Goal: Transaction & Acquisition: Book appointment/travel/reservation

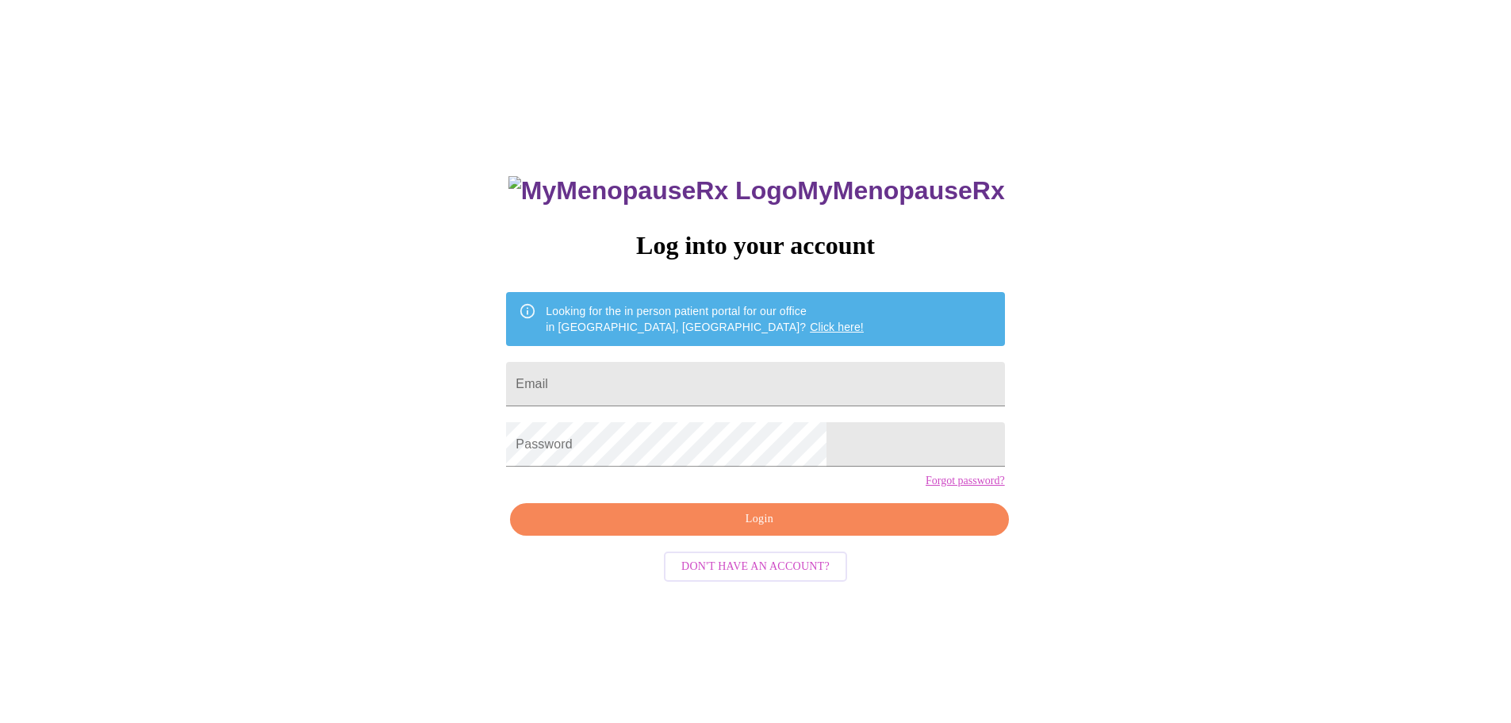
scroll to position [16, 0]
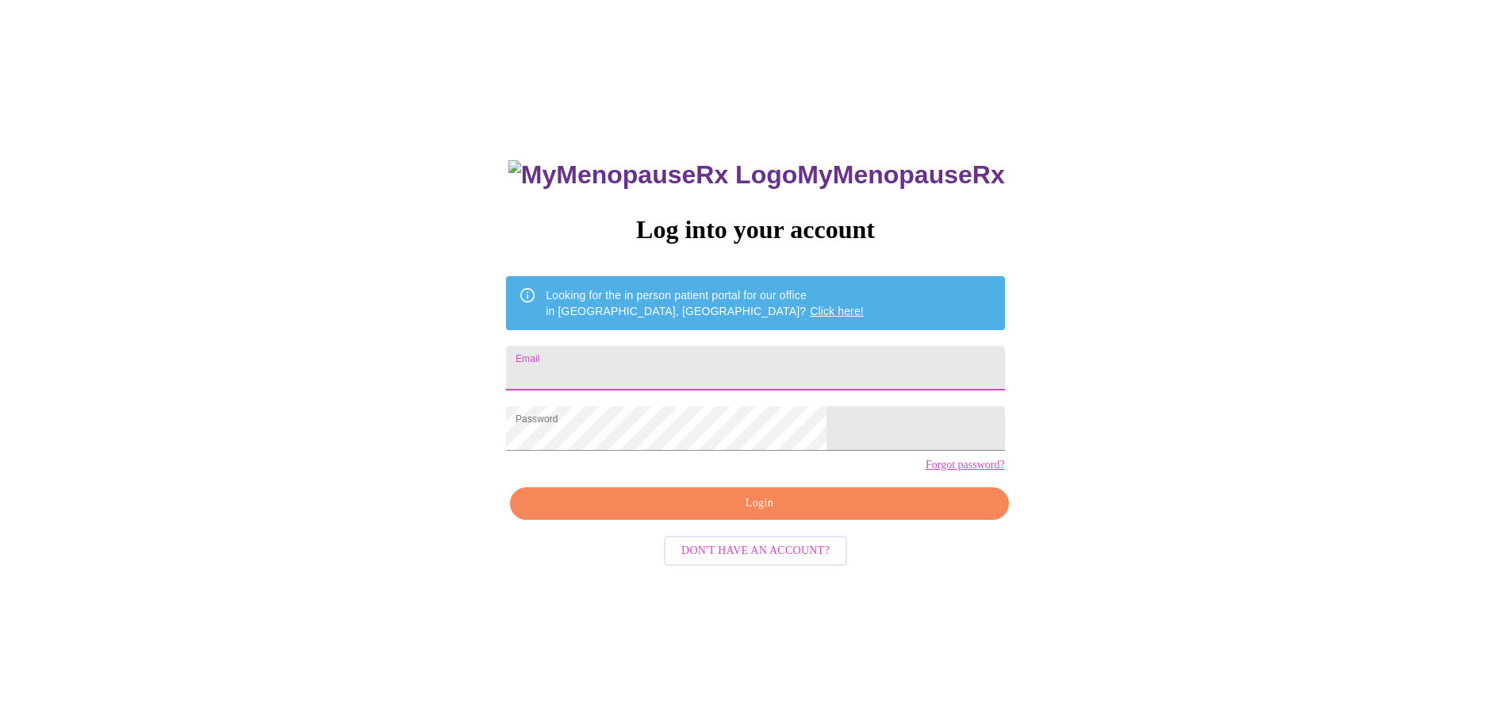
click at [746, 371] on input "Email" at bounding box center [755, 368] width 498 height 44
type input "[EMAIL_ADDRESS][DOMAIN_NAME]"
click at [737, 513] on span "Login" at bounding box center [759, 503] width 462 height 20
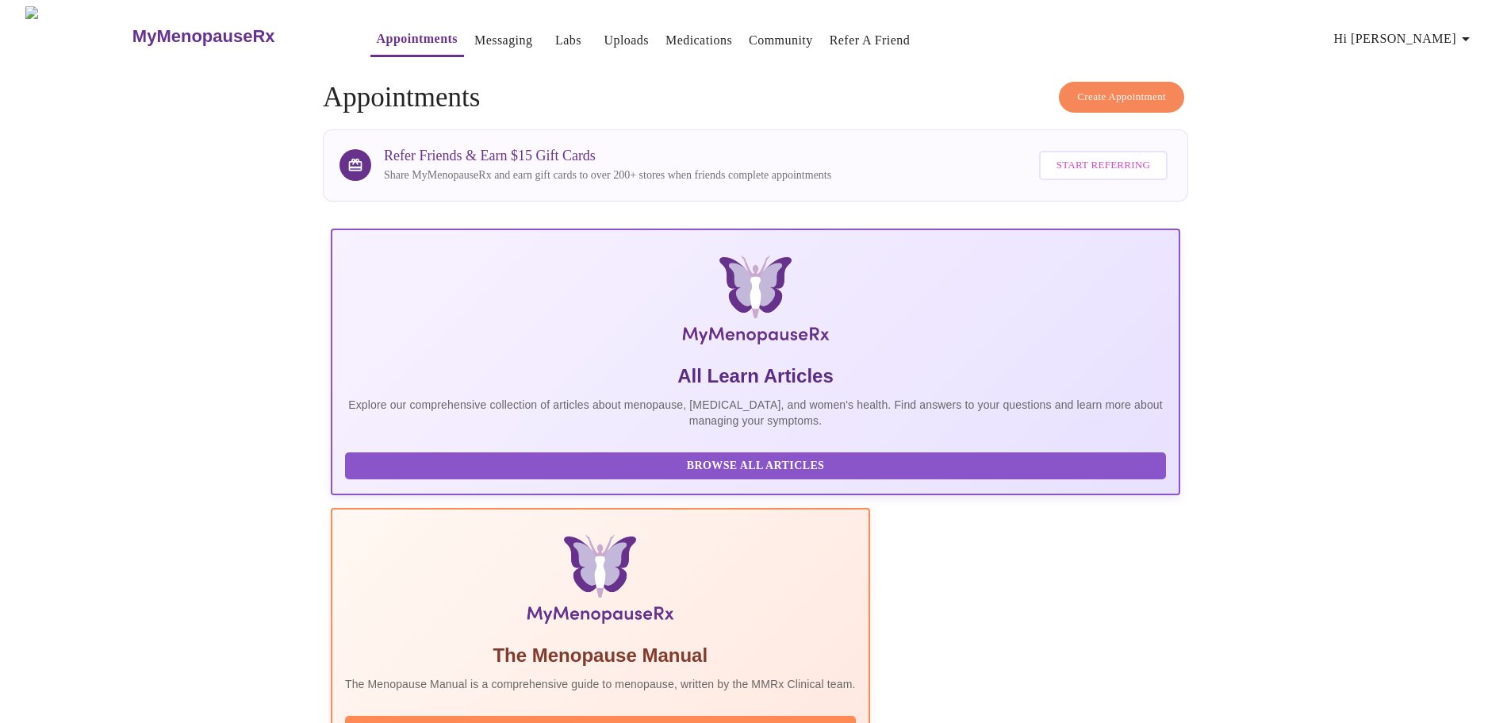
click at [1089, 92] on span "Create Appointment" at bounding box center [1121, 97] width 89 height 18
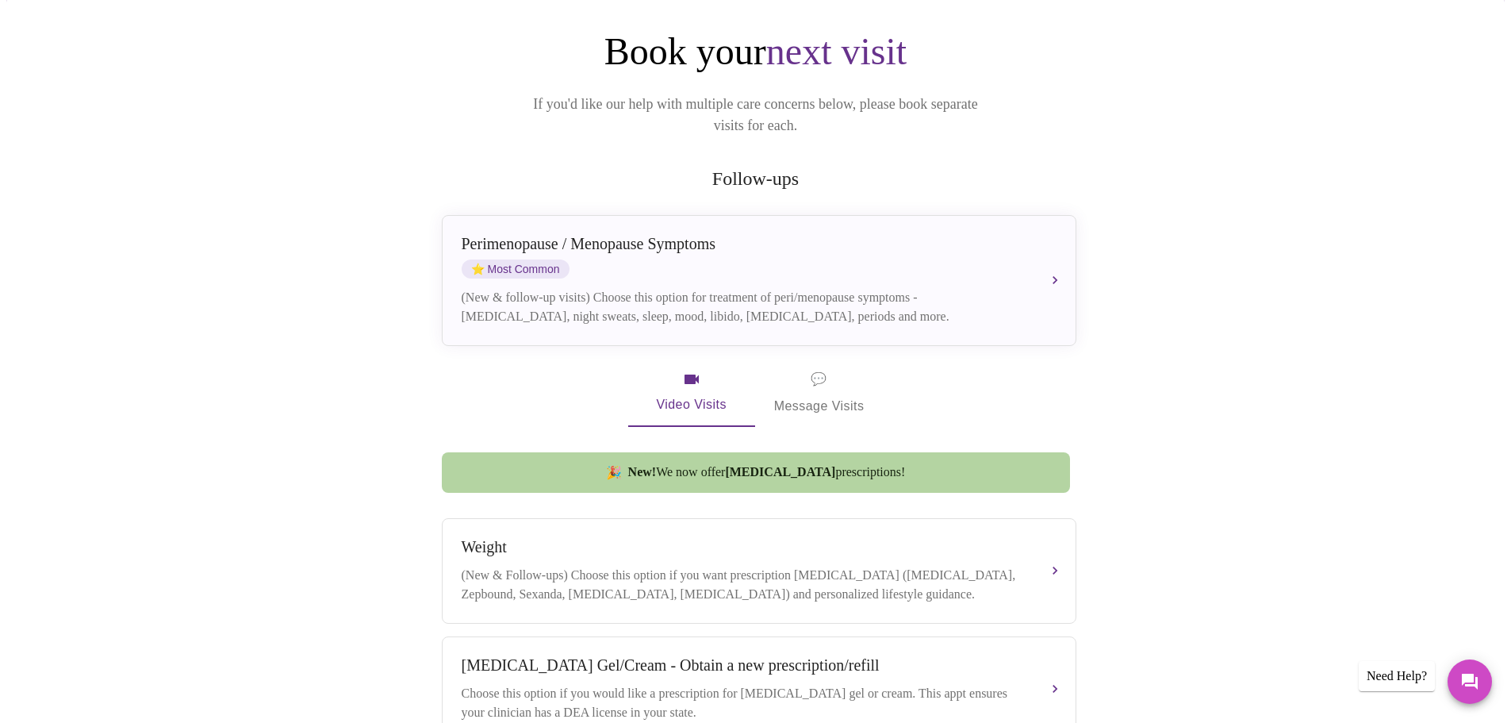
scroll to position [110, 0]
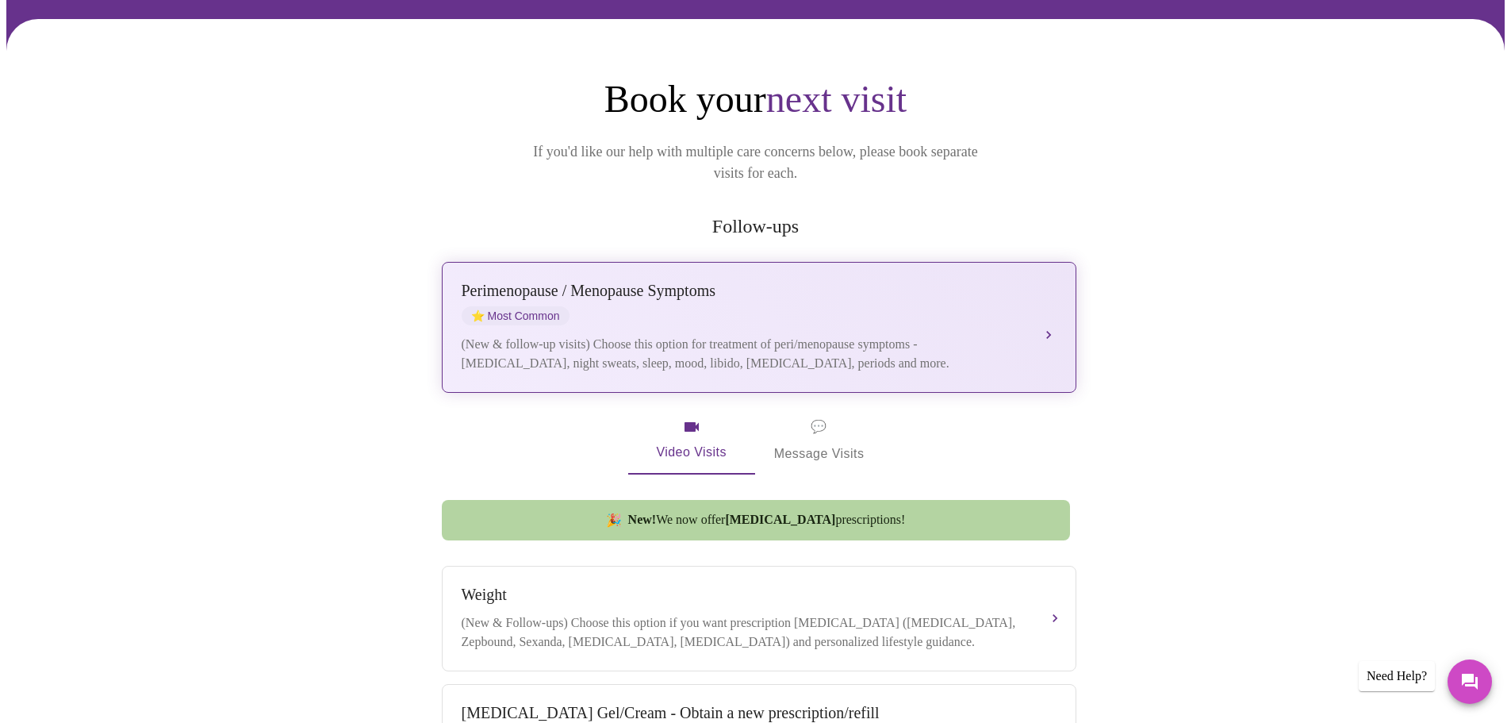
click at [654, 294] on div "[MEDICAL_DATA] / Menopause Symptoms ⭐ Most Common" at bounding box center [743, 304] width 563 height 44
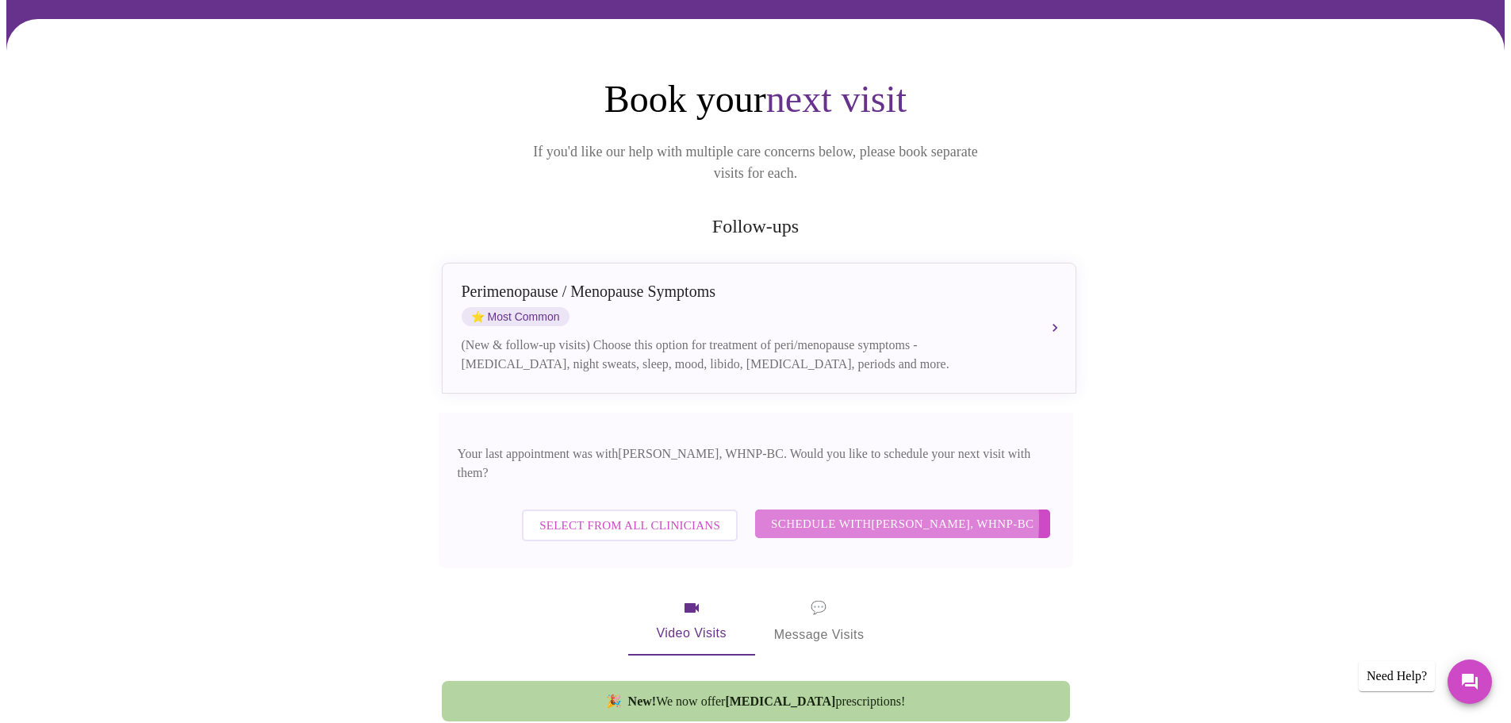
click at [821, 513] on span "Schedule with [PERSON_NAME], WHNP-BC" at bounding box center [902, 523] width 263 height 21
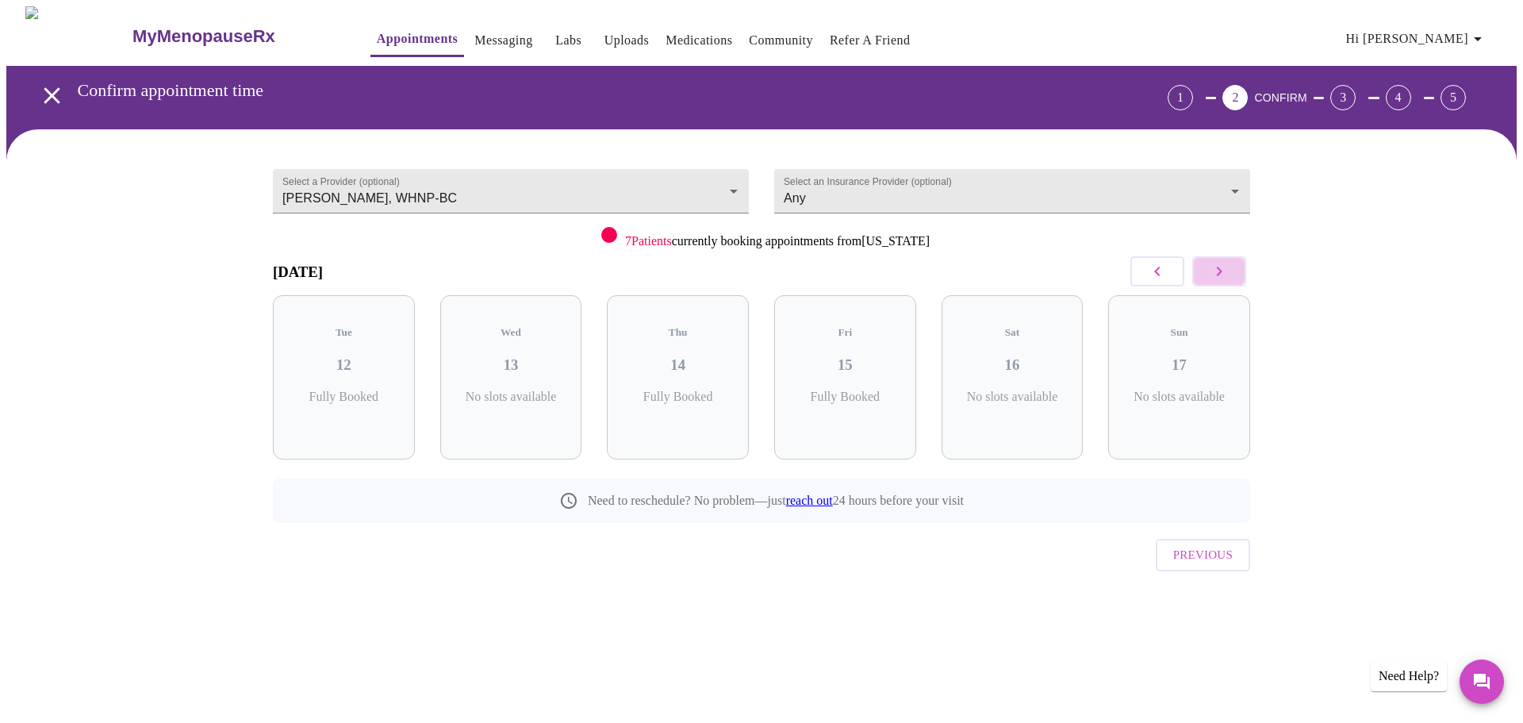
click at [1235, 271] on button "button" at bounding box center [1219, 271] width 54 height 30
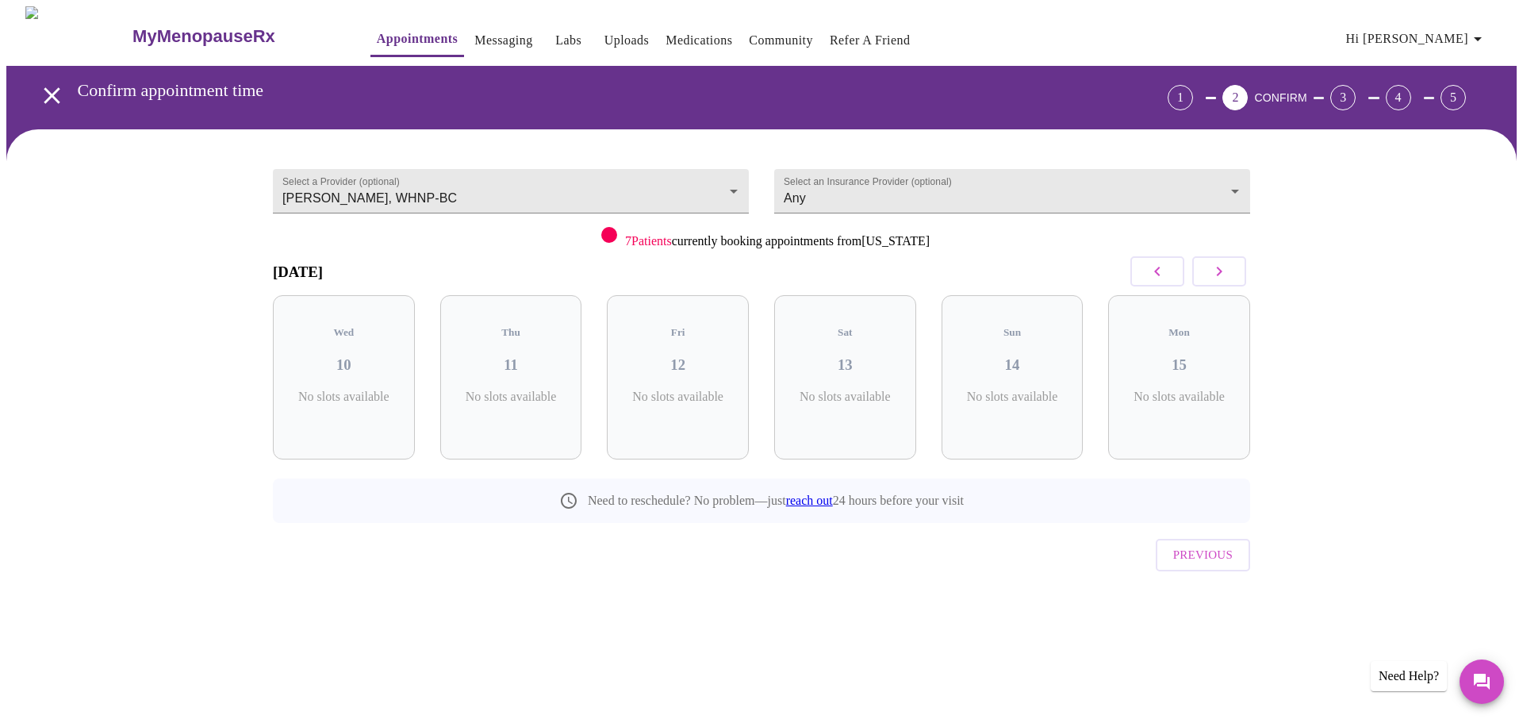
click at [1234, 271] on button "button" at bounding box center [1219, 271] width 54 height 30
click at [1233, 271] on button "button" at bounding box center [1219, 271] width 54 height 30
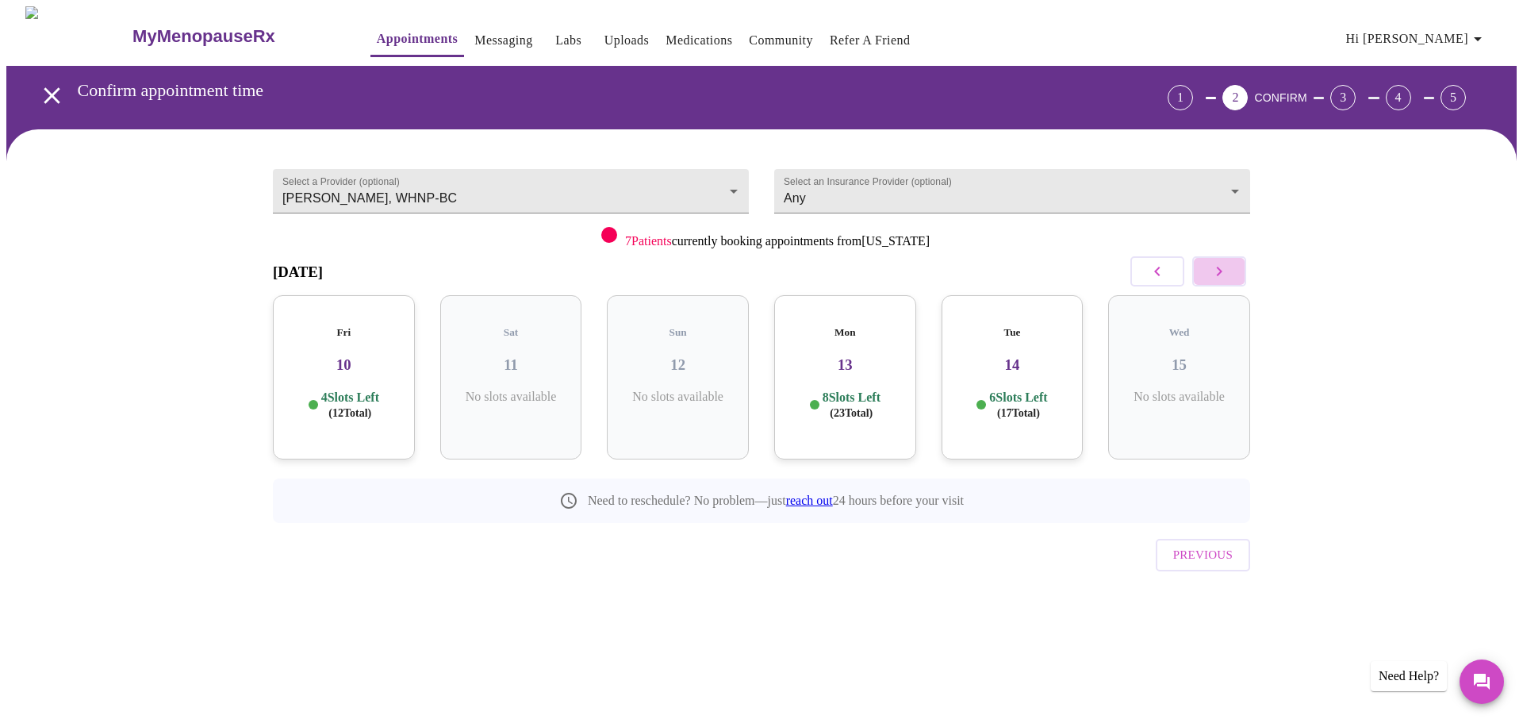
click at [1233, 271] on button "button" at bounding box center [1219, 271] width 54 height 30
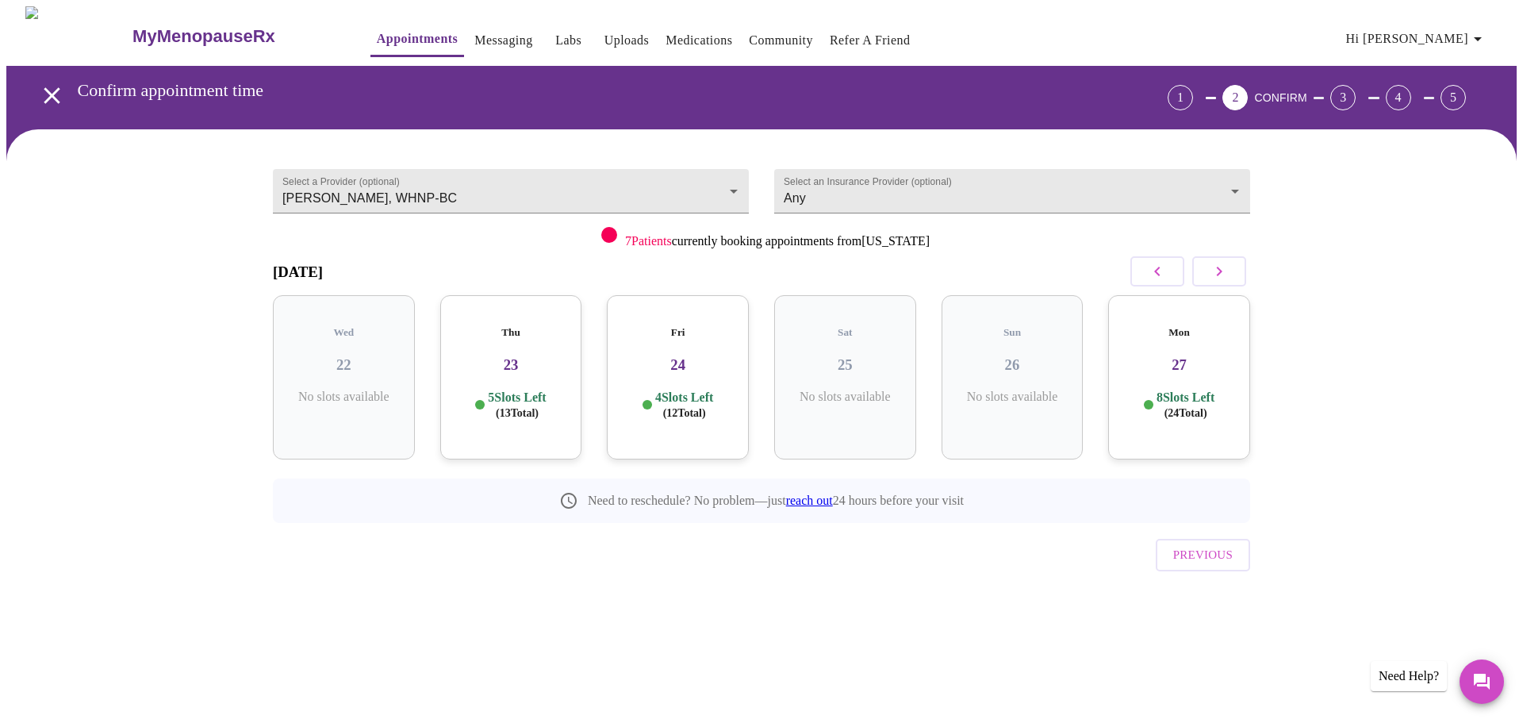
click at [555, 417] on div "Thu 23 5 Slots Left ( 13 Total)" at bounding box center [511, 377] width 142 height 164
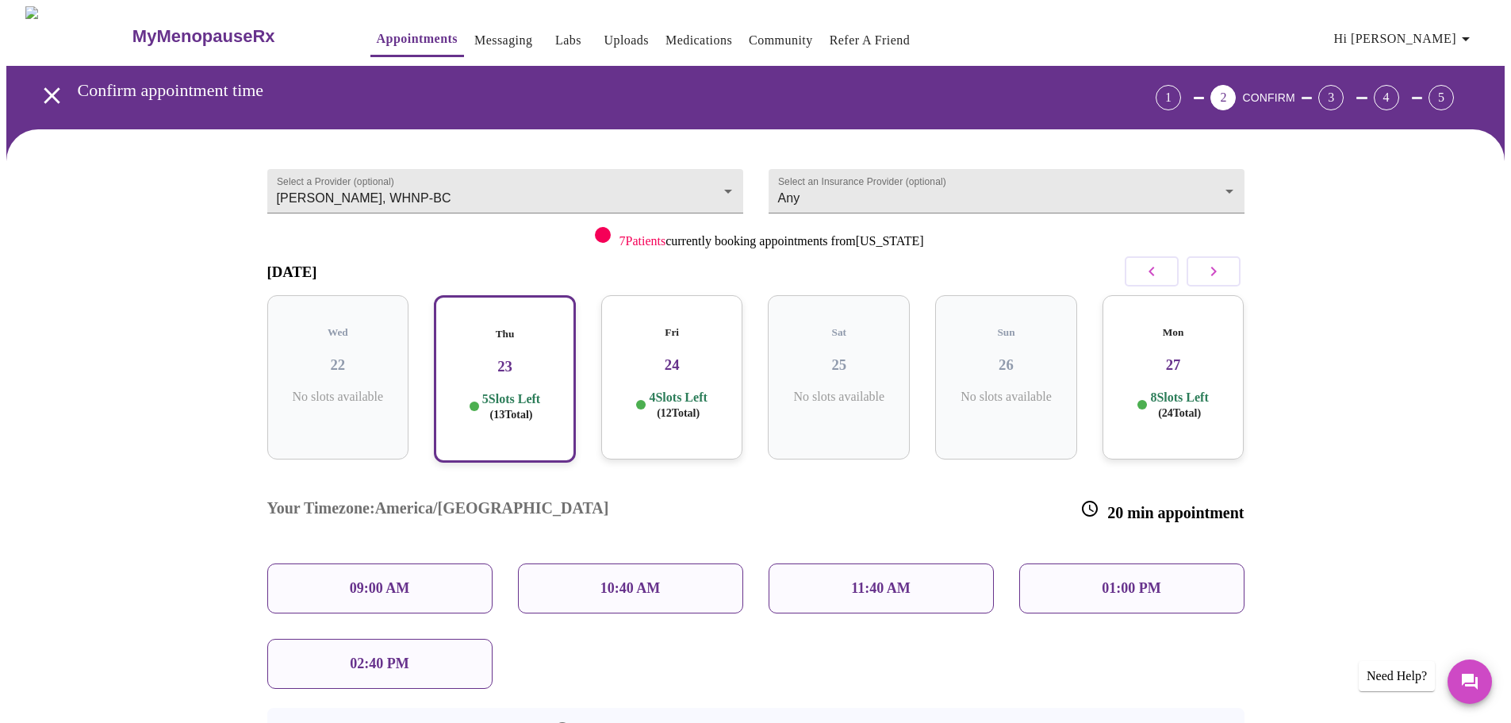
click at [623, 396] on div "4 Slots Left ( 12 Total)" at bounding box center [672, 405] width 117 height 31
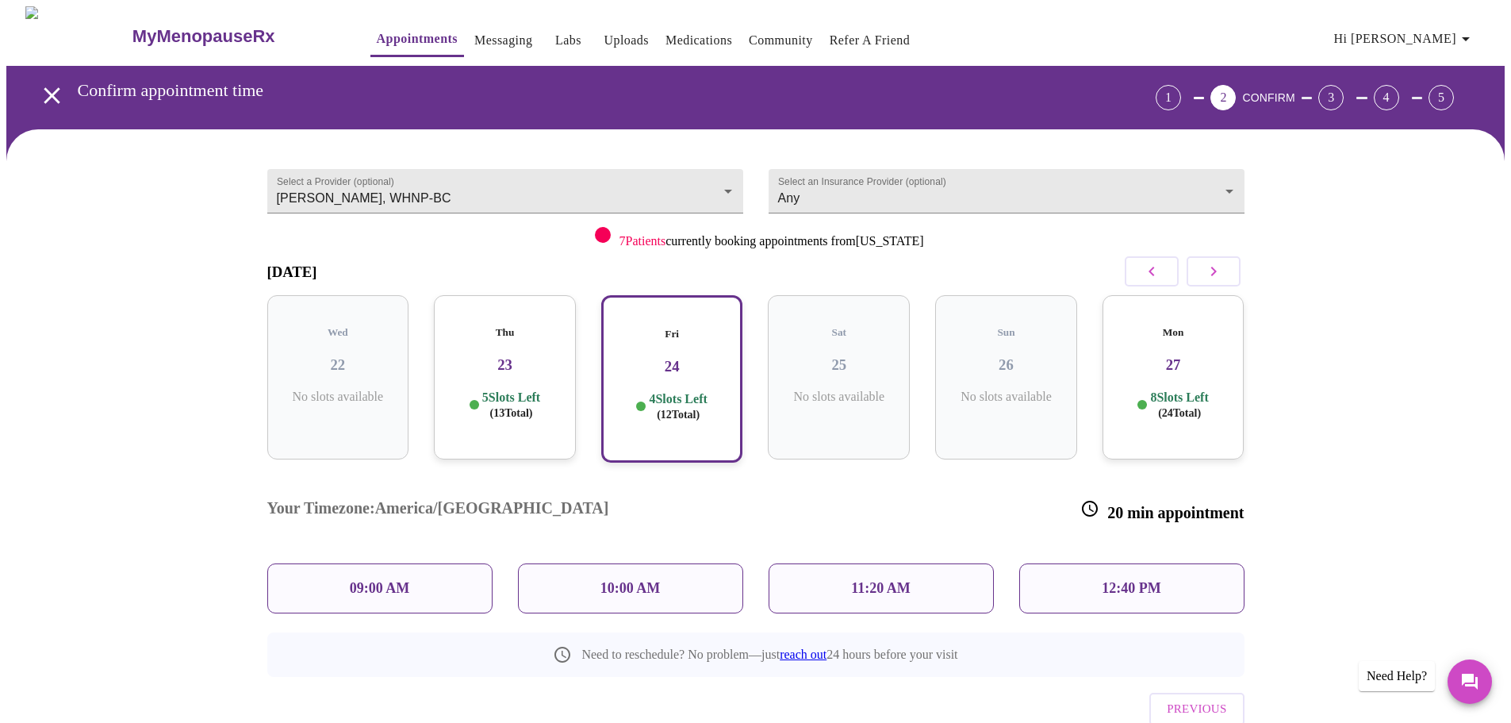
scroll to position [29, 0]
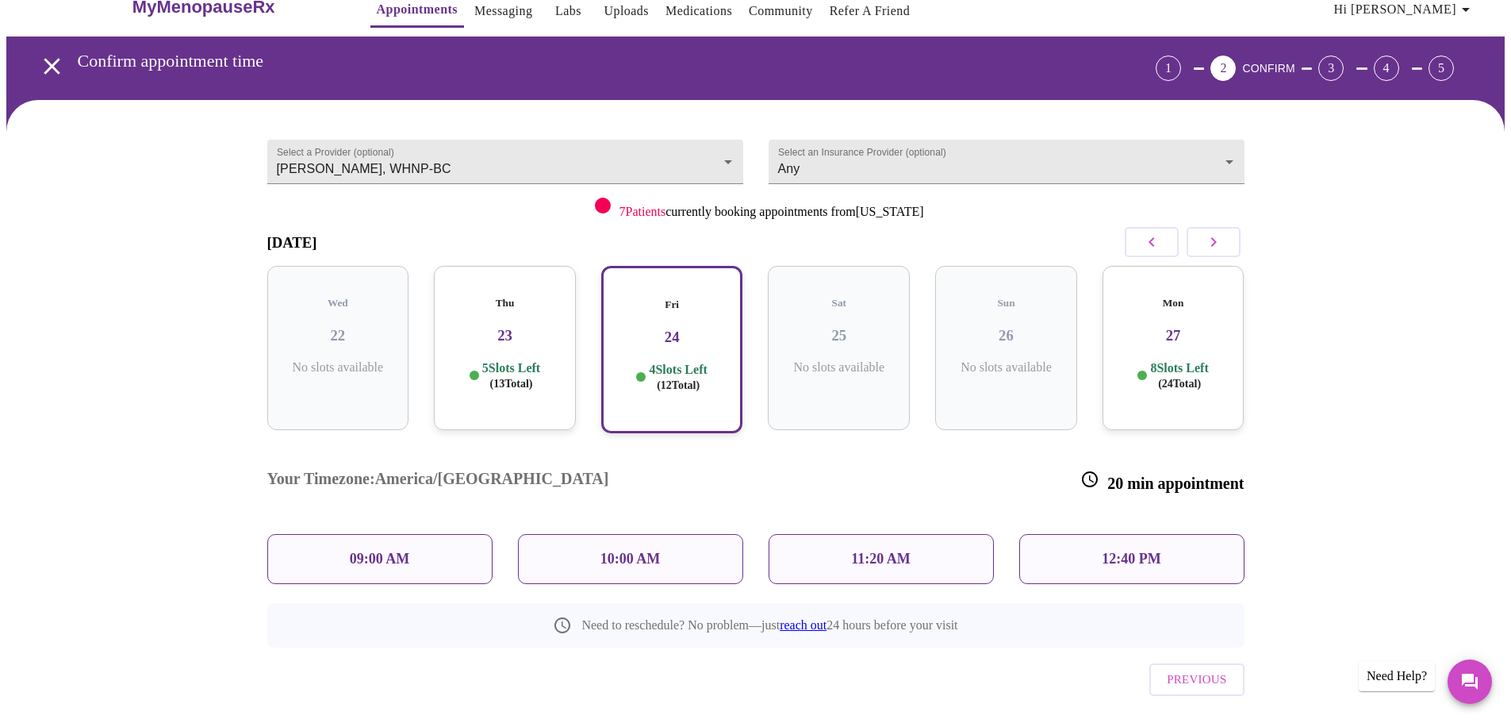
click at [555, 329] on h3 "23" at bounding box center [505, 335] width 117 height 17
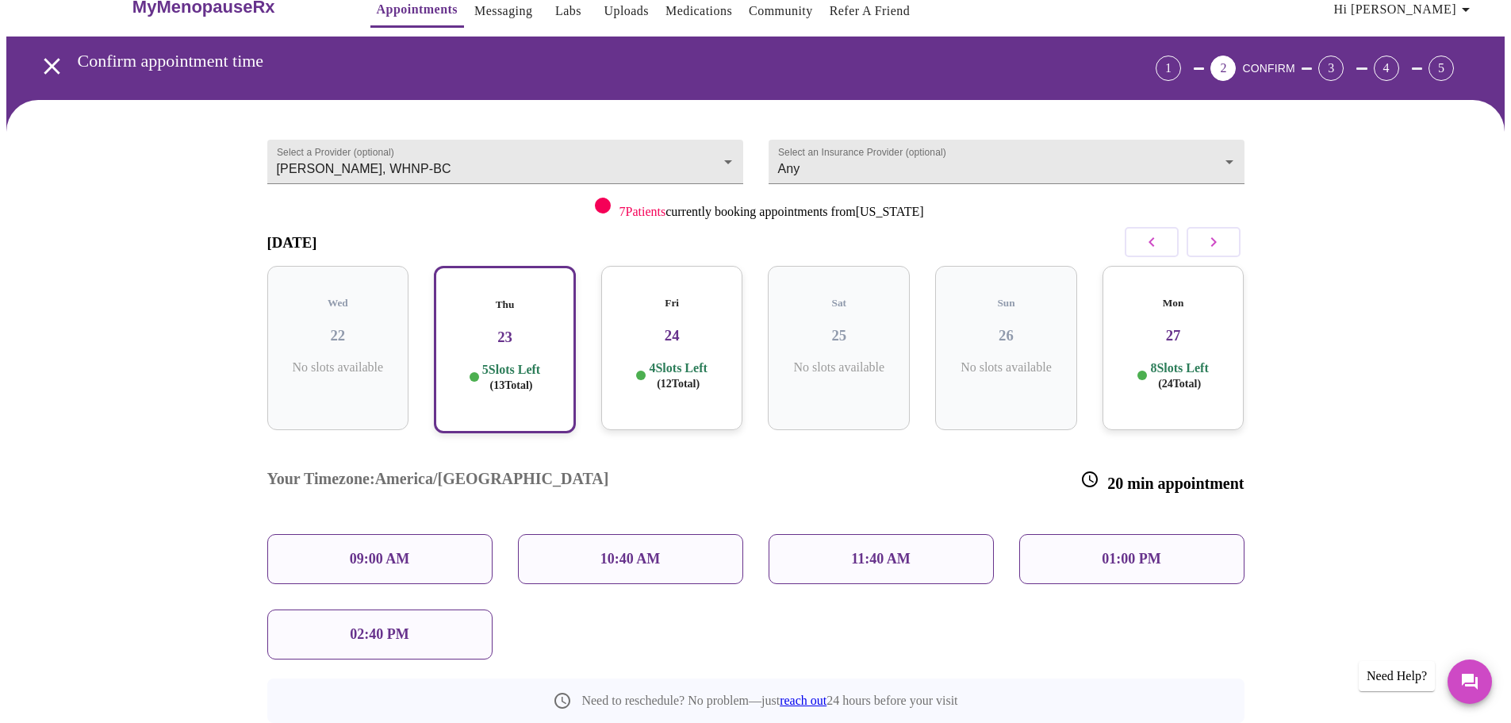
click at [716, 327] on h3 "24" at bounding box center [672, 335] width 117 height 17
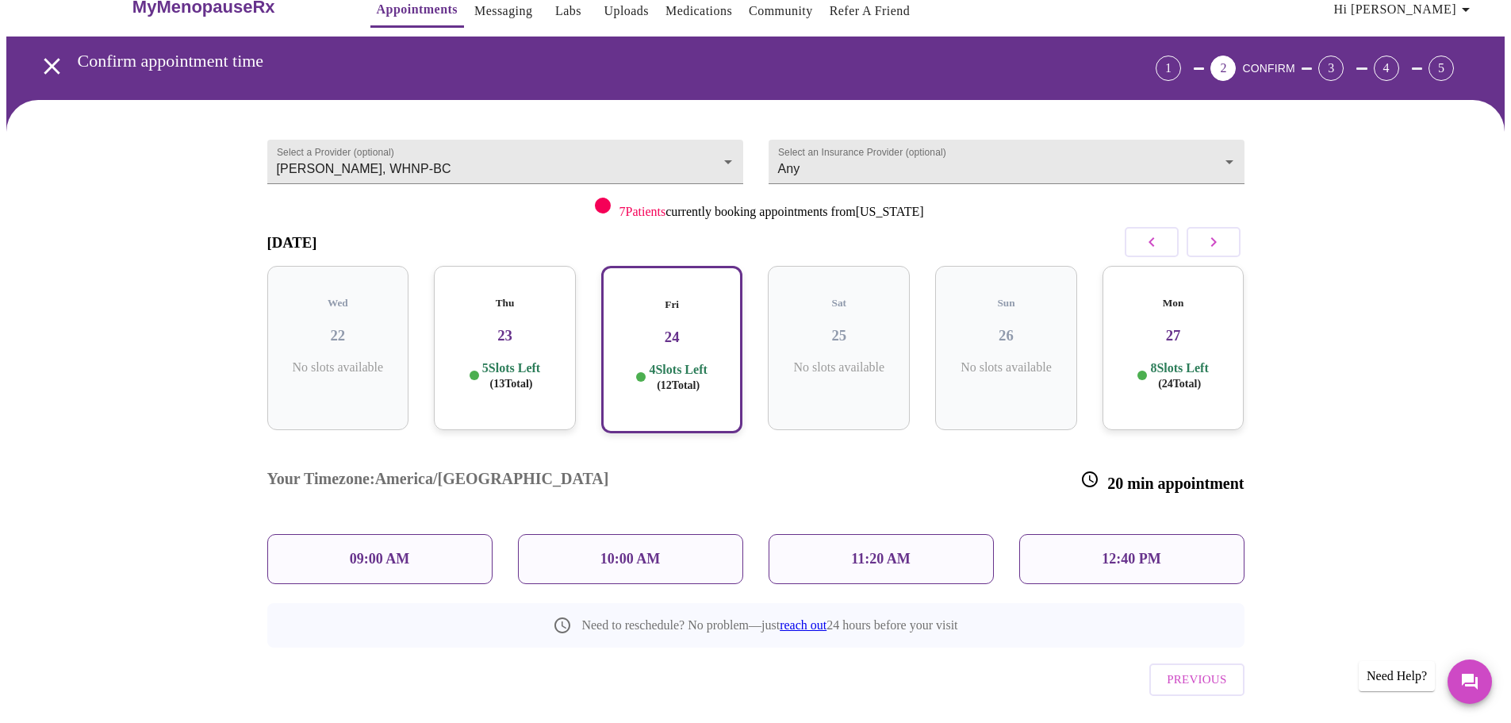
click at [1061, 534] on div "12:40 PM" at bounding box center [1132, 559] width 225 height 50
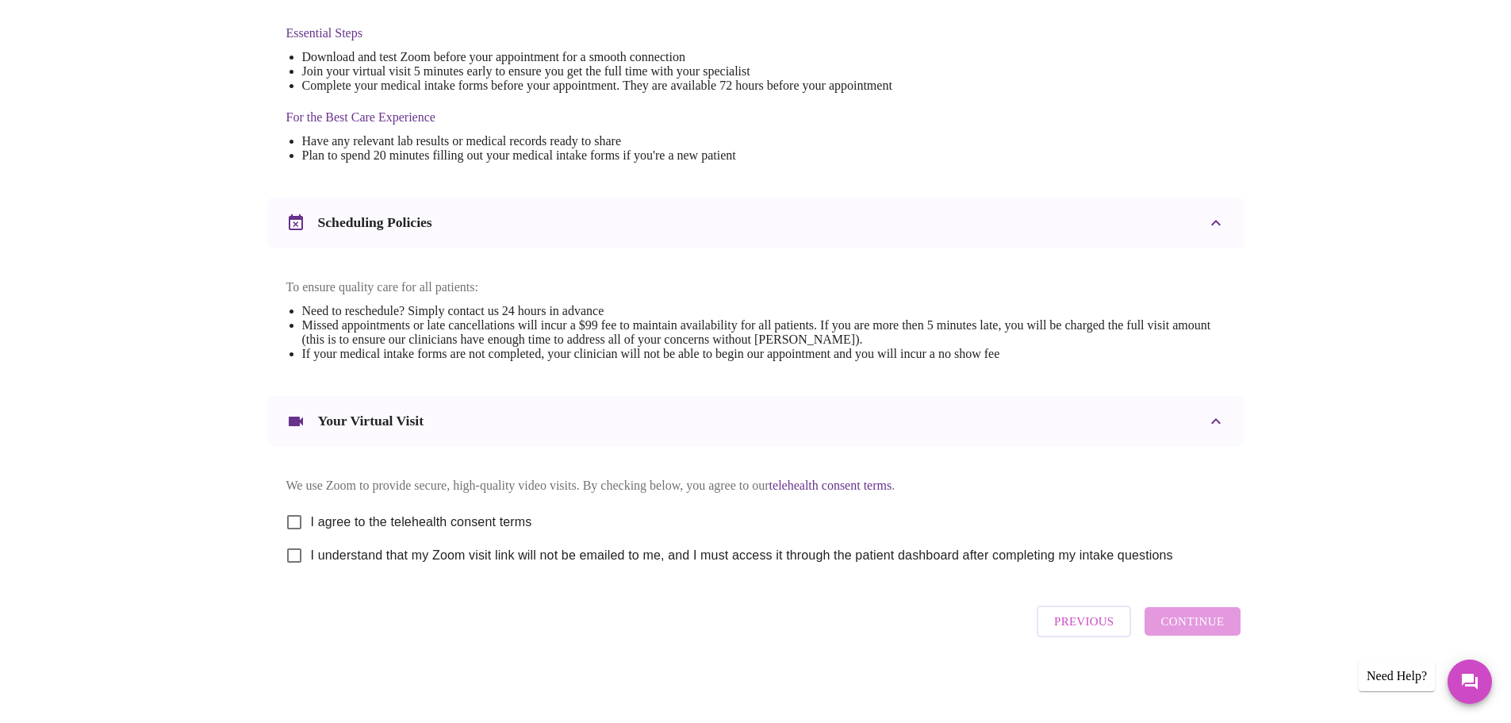
scroll to position [428, 0]
click at [290, 516] on input "I agree to the telehealth consent terms" at bounding box center [294, 521] width 33 height 33
checkbox input "true"
click at [288, 557] on input "I understand that my Zoom visit link will not be emailed to me, and I must acce…" at bounding box center [294, 555] width 33 height 33
checkbox input "true"
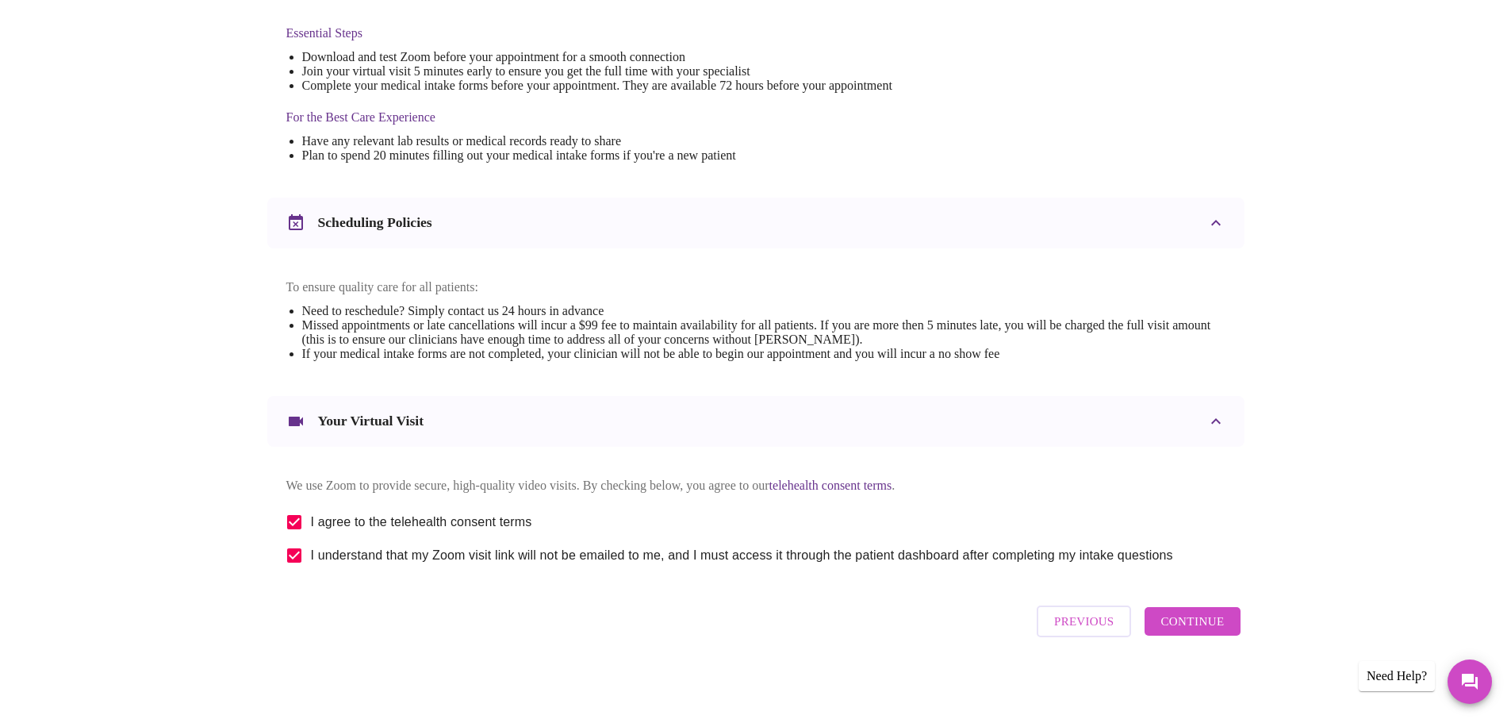
click at [1197, 623] on span "Continue" at bounding box center [1192, 621] width 63 height 21
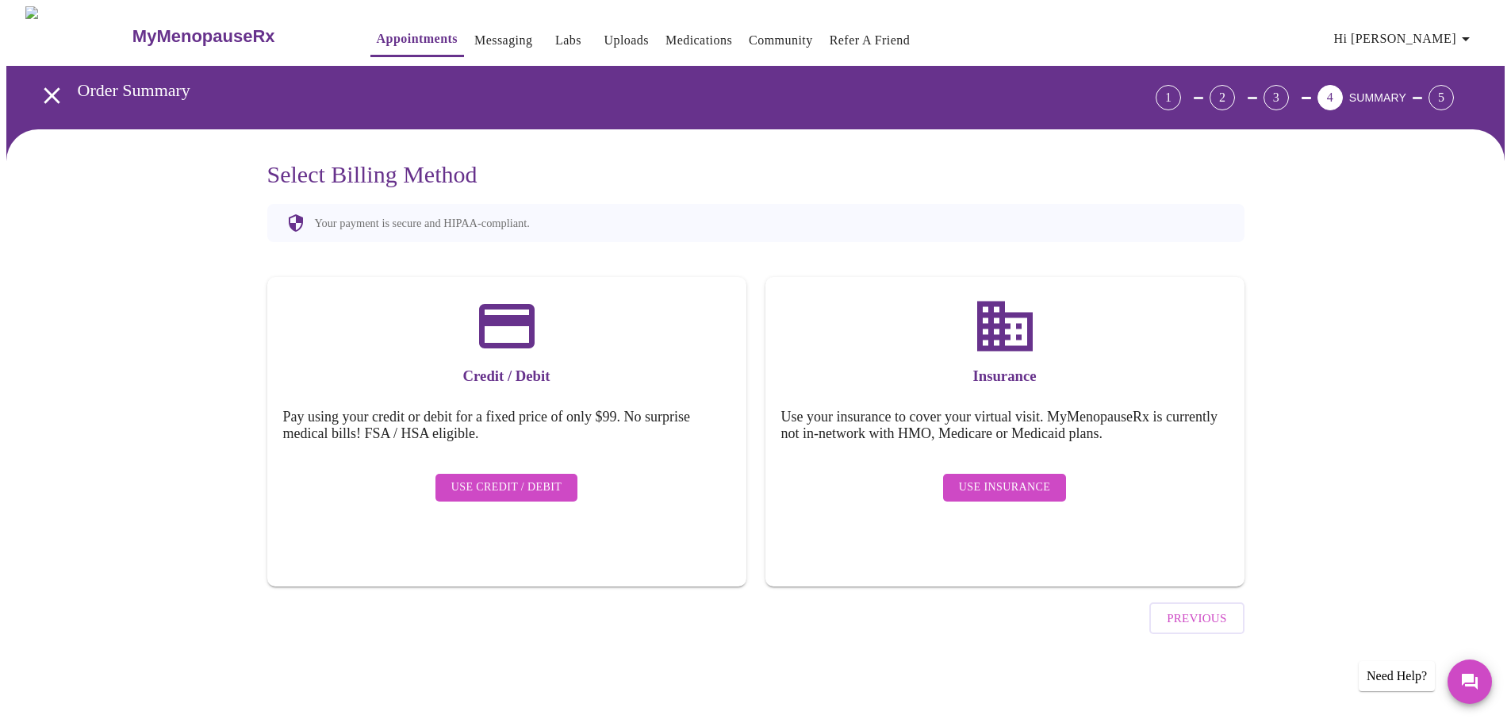
scroll to position [0, 0]
click at [997, 482] on span "Use Insurance" at bounding box center [1010, 488] width 91 height 20
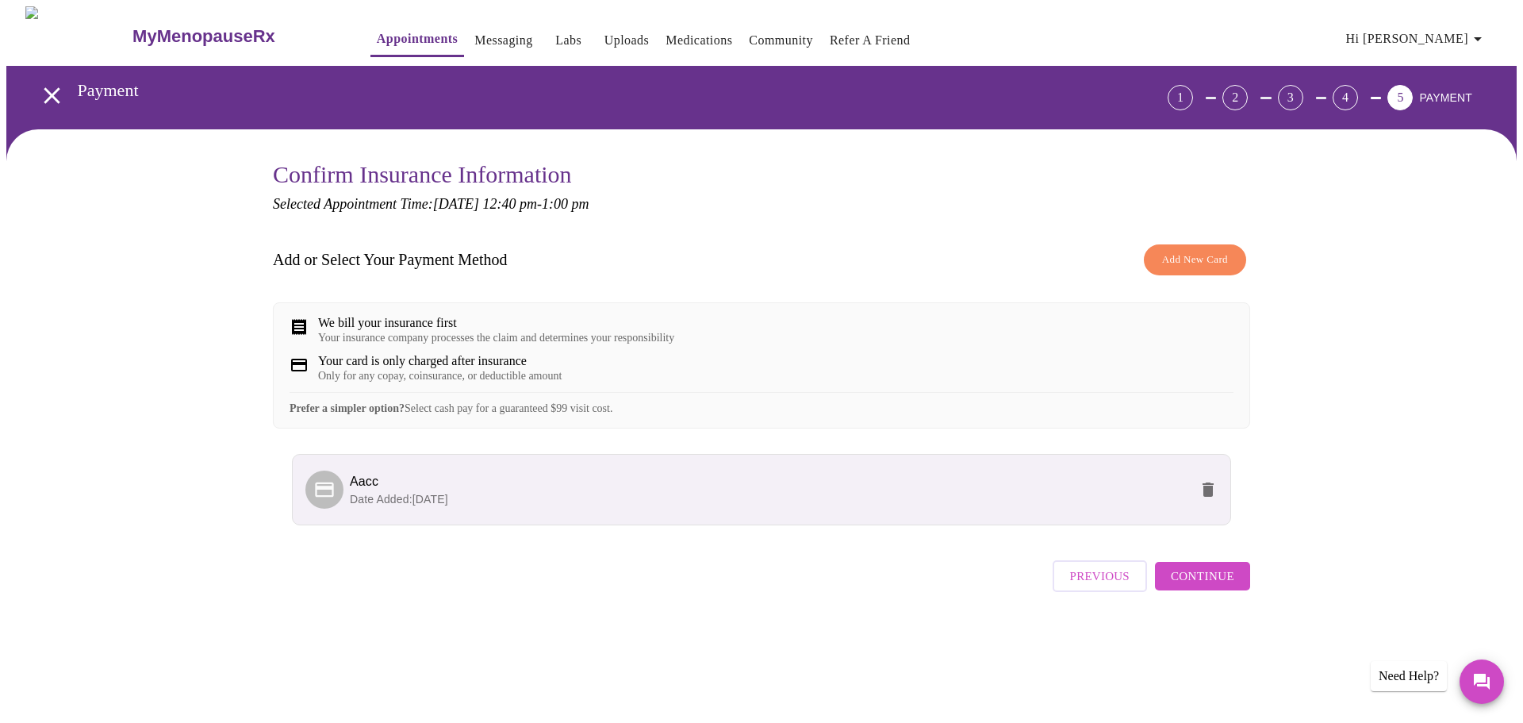
click at [1215, 586] on span "Continue" at bounding box center [1202, 576] width 63 height 21
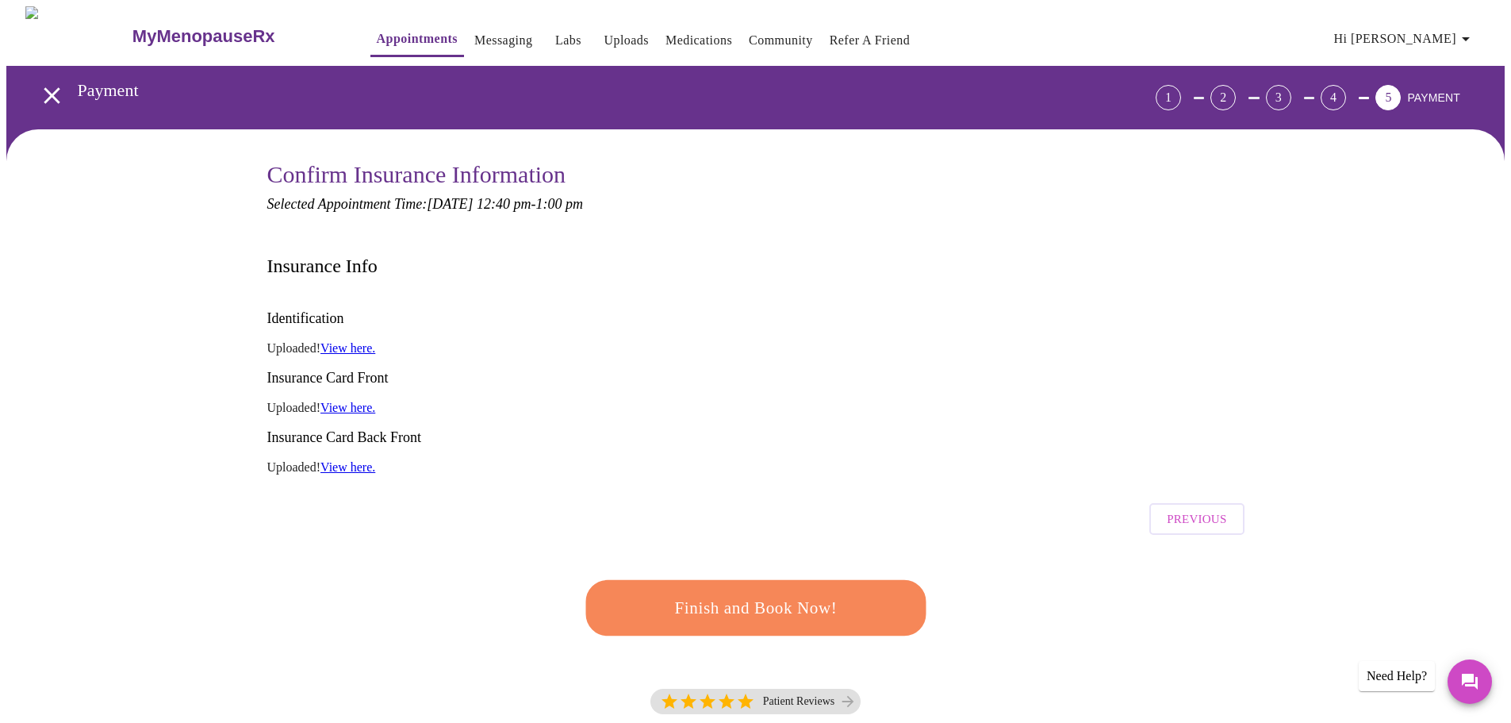
click at [822, 593] on span "Finish and Book Now!" at bounding box center [756, 607] width 295 height 29
